Goal: Transaction & Acquisition: Book appointment/travel/reservation

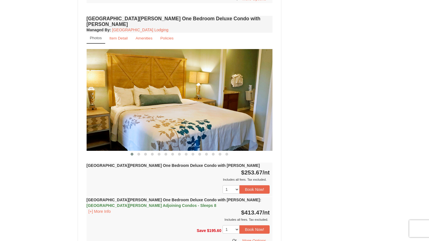
scroll to position [395, 0]
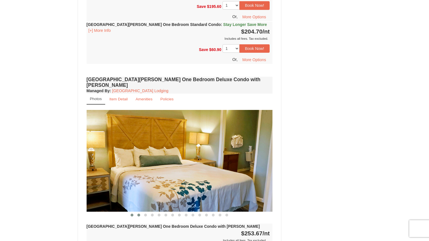
click at [137, 212] on button at bounding box center [138, 215] width 7 height 6
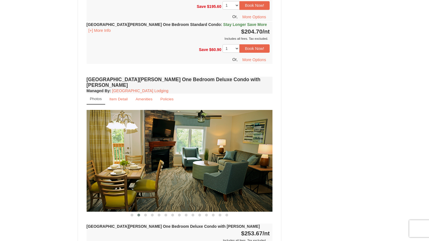
click at [137, 212] on button at bounding box center [138, 215] width 7 height 6
click at [145, 214] on span at bounding box center [145, 215] width 3 height 3
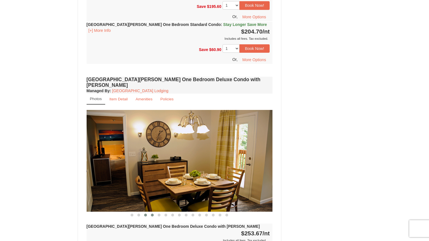
click at [151, 214] on span at bounding box center [152, 215] width 3 height 3
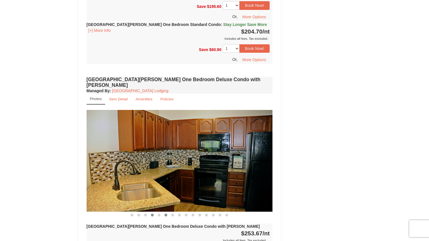
click at [165, 214] on span at bounding box center [166, 215] width 3 height 3
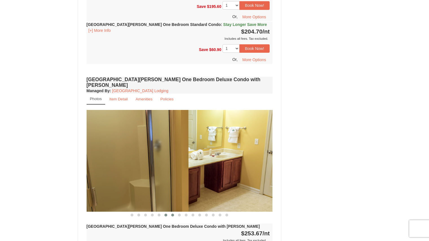
click at [173, 214] on span at bounding box center [172, 215] width 3 height 3
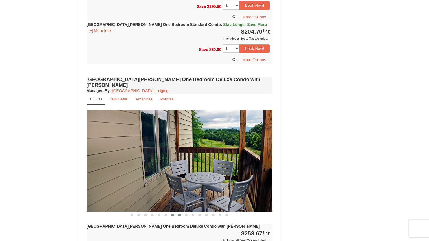
click at [179, 214] on span at bounding box center [179, 215] width 3 height 3
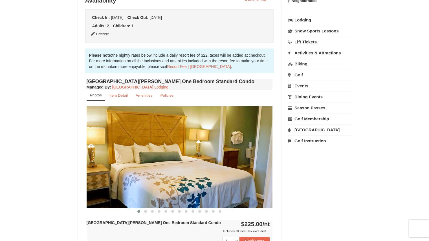
scroll to position [132, 0]
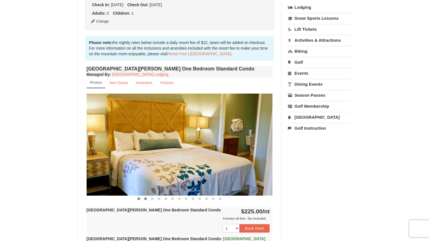
click at [145, 199] on span at bounding box center [145, 199] width 3 height 3
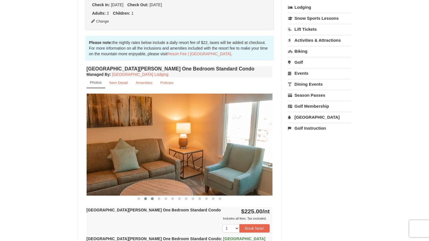
click at [152, 199] on span at bounding box center [152, 199] width 3 height 3
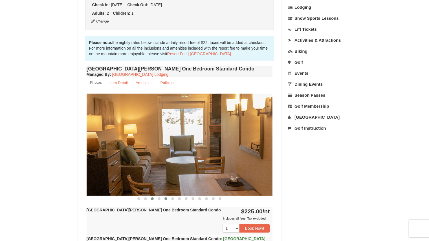
click at [165, 199] on span at bounding box center [166, 199] width 3 height 3
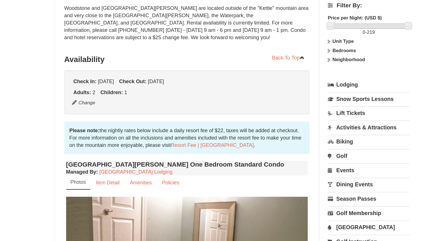
scroll to position [69, 0]
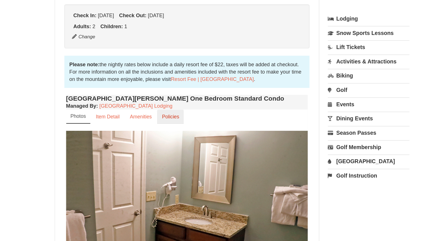
click at [172, 145] on small "Policies" at bounding box center [166, 145] width 13 height 4
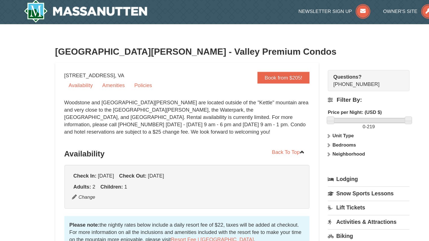
scroll to position [0, 0]
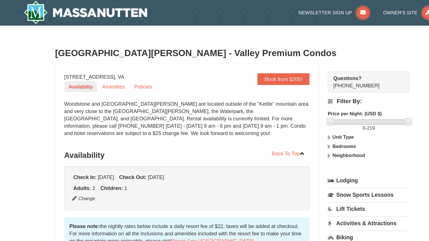
click at [96, 66] on link "Availability" at bounding box center [97, 67] width 25 height 8
click at [260, 61] on link "Book from $205!" at bounding box center [254, 60] width 40 height 9
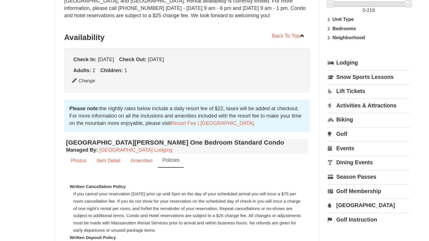
scroll to position [114, 0]
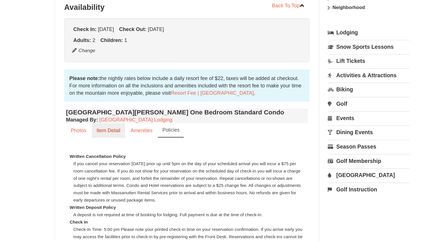
click at [112, 101] on small "Item Detail" at bounding box center [119, 100] width 18 height 4
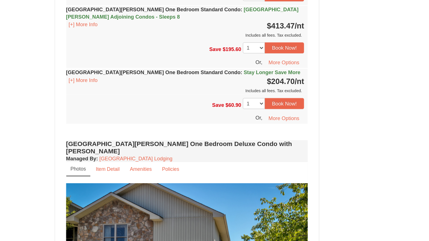
scroll to position [266, 0]
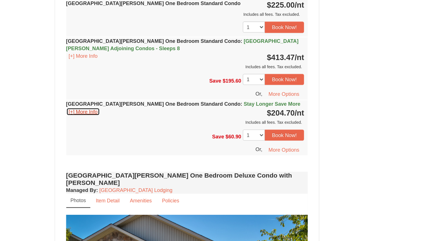
click at [100, 91] on button "[+] More Info" at bounding box center [100, 91] width 26 height 6
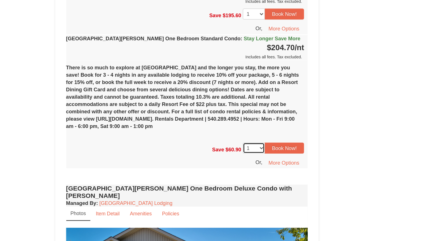
click at [235, 168] on select "1 2 3 4 5 6 7" at bounding box center [231, 169] width 17 height 8
click at [255, 181] on button "More Options" at bounding box center [254, 180] width 31 height 8
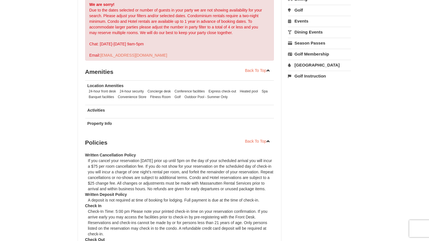
scroll to position [198, 0]
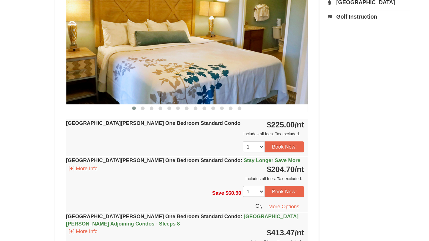
scroll to position [229, 0]
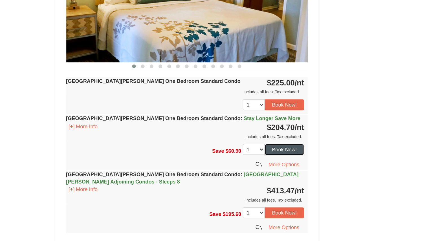
click at [253, 166] on button "Book Now!" at bounding box center [255, 166] width 30 height 8
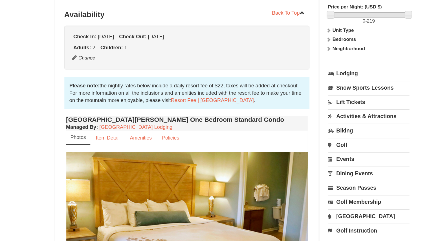
scroll to position [49, 0]
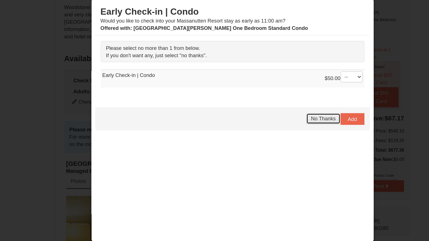
click at [285, 116] on span "No Thanks" at bounding box center [284, 116] width 19 height 5
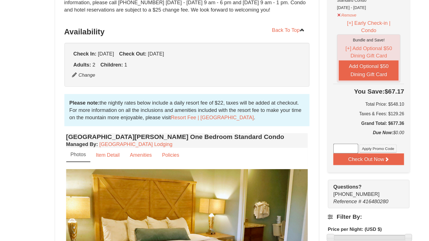
scroll to position [51, 0]
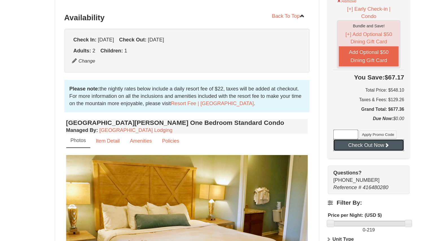
click at [336, 163] on button "Check Out Now" at bounding box center [319, 167] width 54 height 9
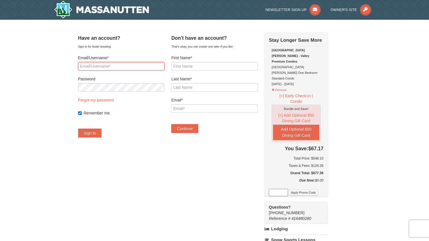
click at [119, 68] on input "Email/Username*" at bounding box center [121, 66] width 86 height 8
type input "lilysmom1129@hotmail.com"
click at [98, 134] on button "Sign In" at bounding box center [90, 133] width 24 height 9
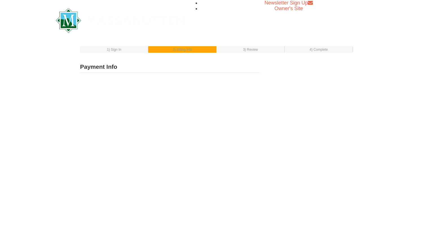
select select "1"
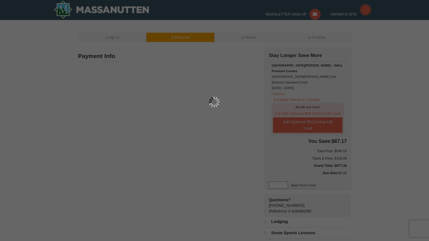
type input "3708 Gladstone Drive"
type input "Virginia Beach"
type input "23452"
type input "757"
type input "748"
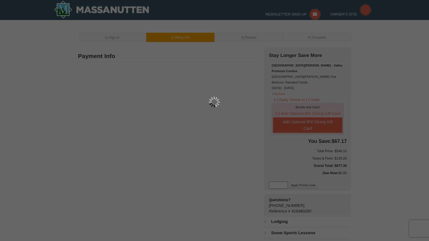
type input "1082"
type input "lilysmom1129@hotmail.com"
select select "VA"
select select "10"
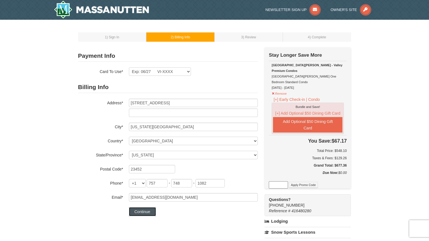
click at [150, 212] on button "Continue" at bounding box center [142, 211] width 27 height 9
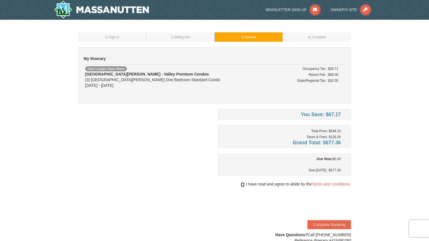
click at [241, 185] on input "checkbox" at bounding box center [243, 185] width 4 height 5
checkbox input "true"
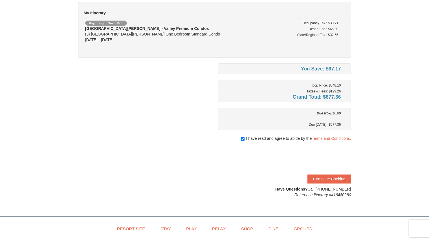
scroll to position [66, 0]
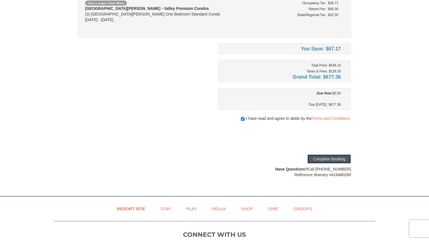
click at [342, 158] on button "Complete Booking" at bounding box center [329, 159] width 43 height 9
